Goal: Register for event/course

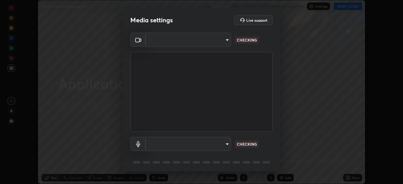
scroll to position [184, 403]
type input "68d9d13b9dc81962e820b4509988bcc698f4750afe62a078f2ac76e4153b94a6"
type input "2bcf6cf424e7d8376b3d436c5d534cfd8bb05009513ab24322313eb0c40550fa"
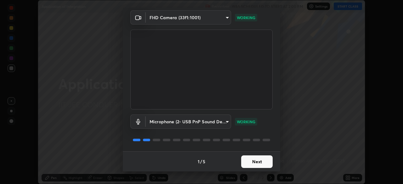
click at [257, 163] on button "Next" at bounding box center [257, 162] width 32 height 13
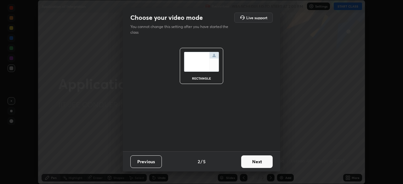
click at [260, 164] on button "Next" at bounding box center [257, 162] width 32 height 13
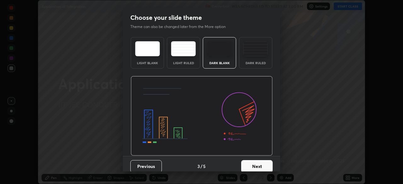
click at [260, 166] on button "Next" at bounding box center [257, 166] width 32 height 13
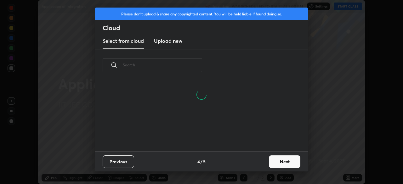
click at [282, 163] on button "Next" at bounding box center [285, 162] width 32 height 13
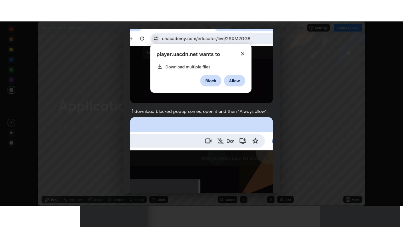
scroll to position [151, 0]
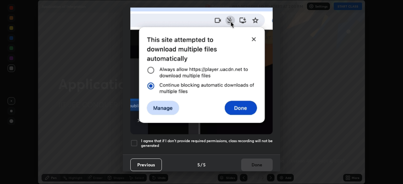
click at [247, 140] on h5 "I agree that if I don't provide required permissions, class recording will not …" at bounding box center [207, 144] width 132 height 10
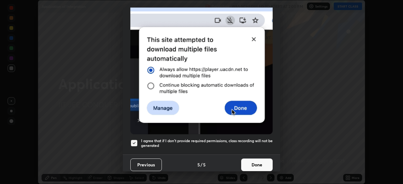
click at [254, 163] on button "Done" at bounding box center [257, 165] width 32 height 13
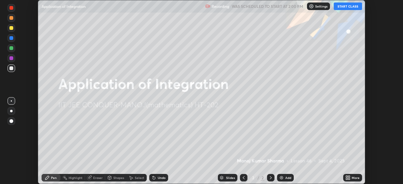
click at [348, 7] on button "START CLASS" at bounding box center [348, 7] width 28 height 8
click at [348, 178] on icon at bounding box center [349, 177] width 2 height 2
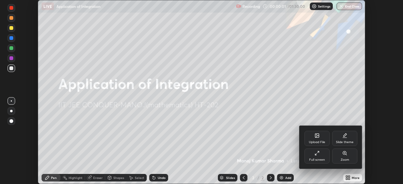
click at [319, 157] on div "Full screen" at bounding box center [317, 156] width 25 height 15
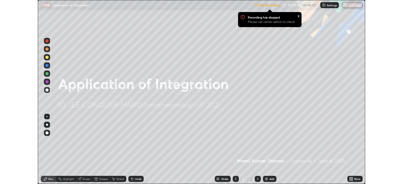
scroll to position [31322, 31103]
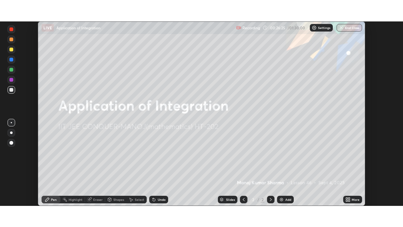
scroll to position [184, 403]
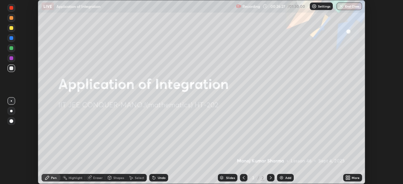
click at [349, 180] on icon at bounding box center [349, 179] width 2 height 2
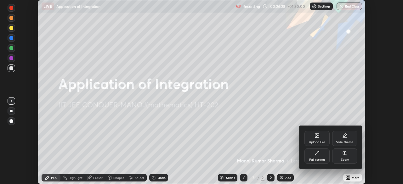
click at [319, 158] on div "Full screen" at bounding box center [317, 156] width 25 height 15
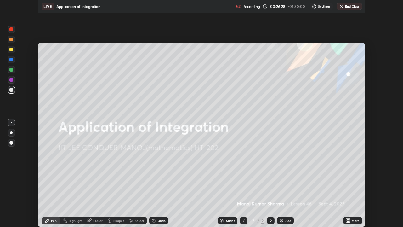
scroll to position [227, 403]
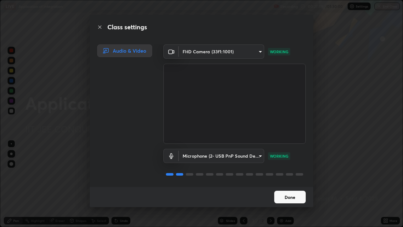
click at [297, 184] on button "Done" at bounding box center [290, 197] width 32 height 13
click at [290, 184] on button "Done" at bounding box center [290, 197] width 32 height 13
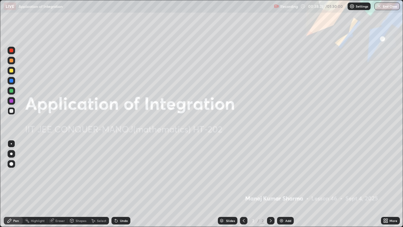
click at [11, 154] on div at bounding box center [11, 153] width 3 height 3
